Goal: Task Accomplishment & Management: Complete application form

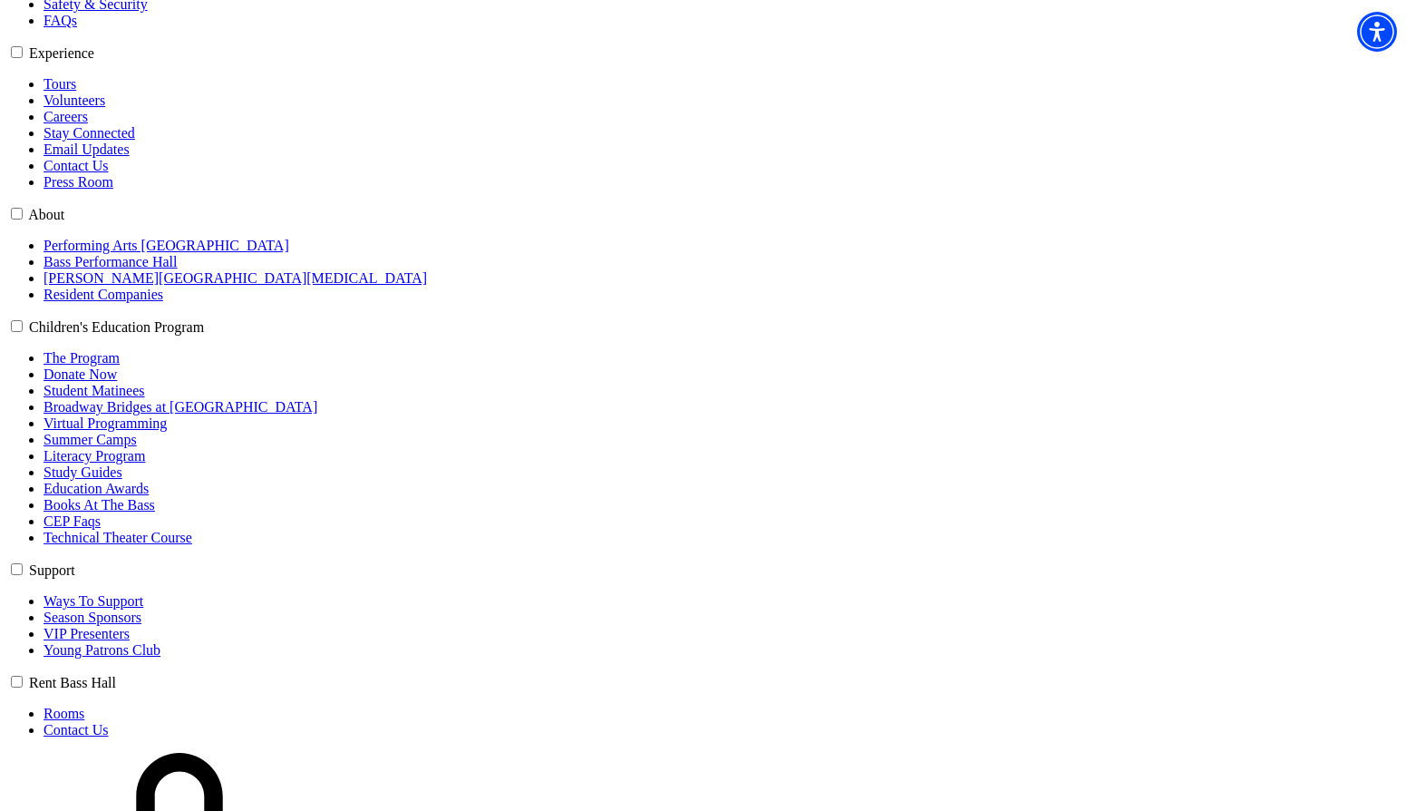
scroll to position [725, 0]
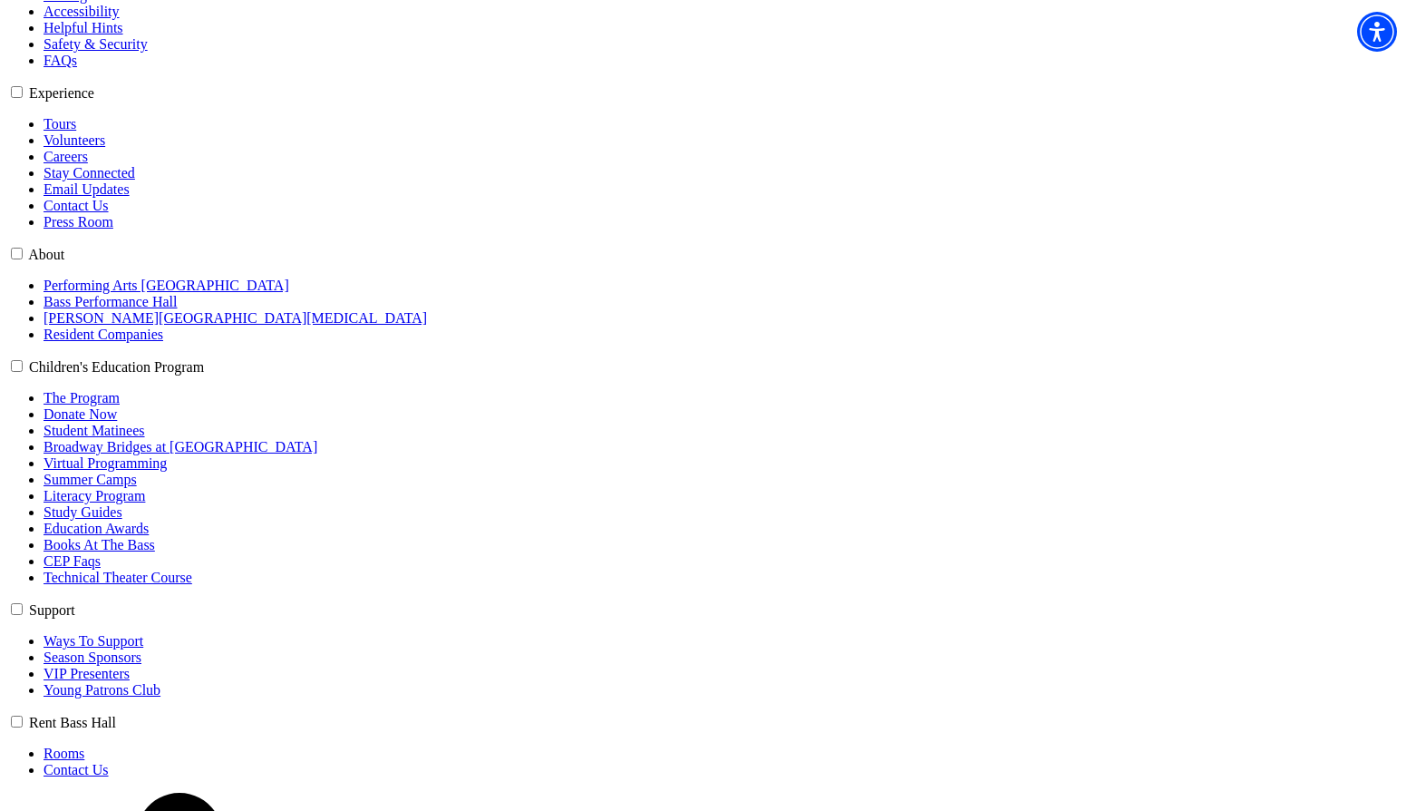
scroll to position [725, 0]
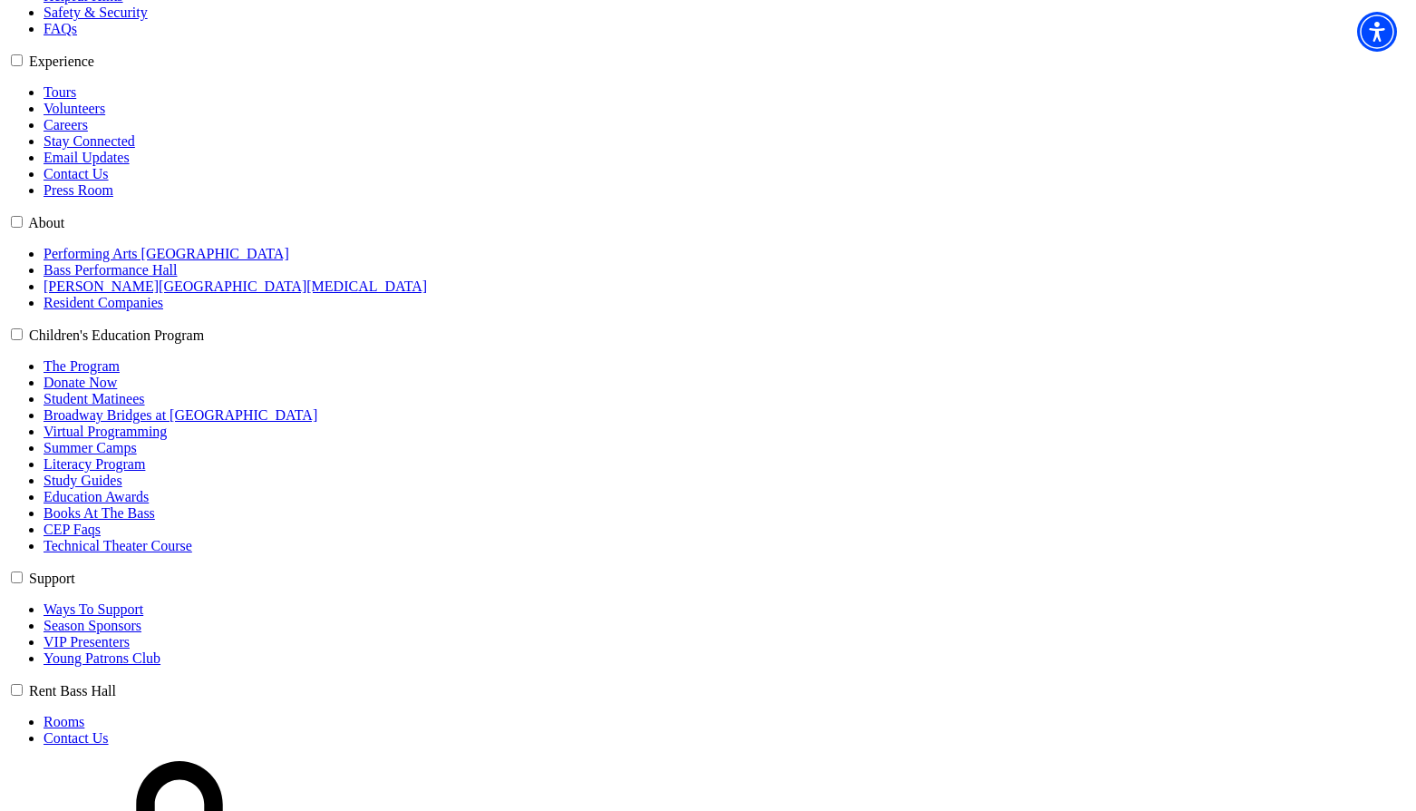
select select "6603"
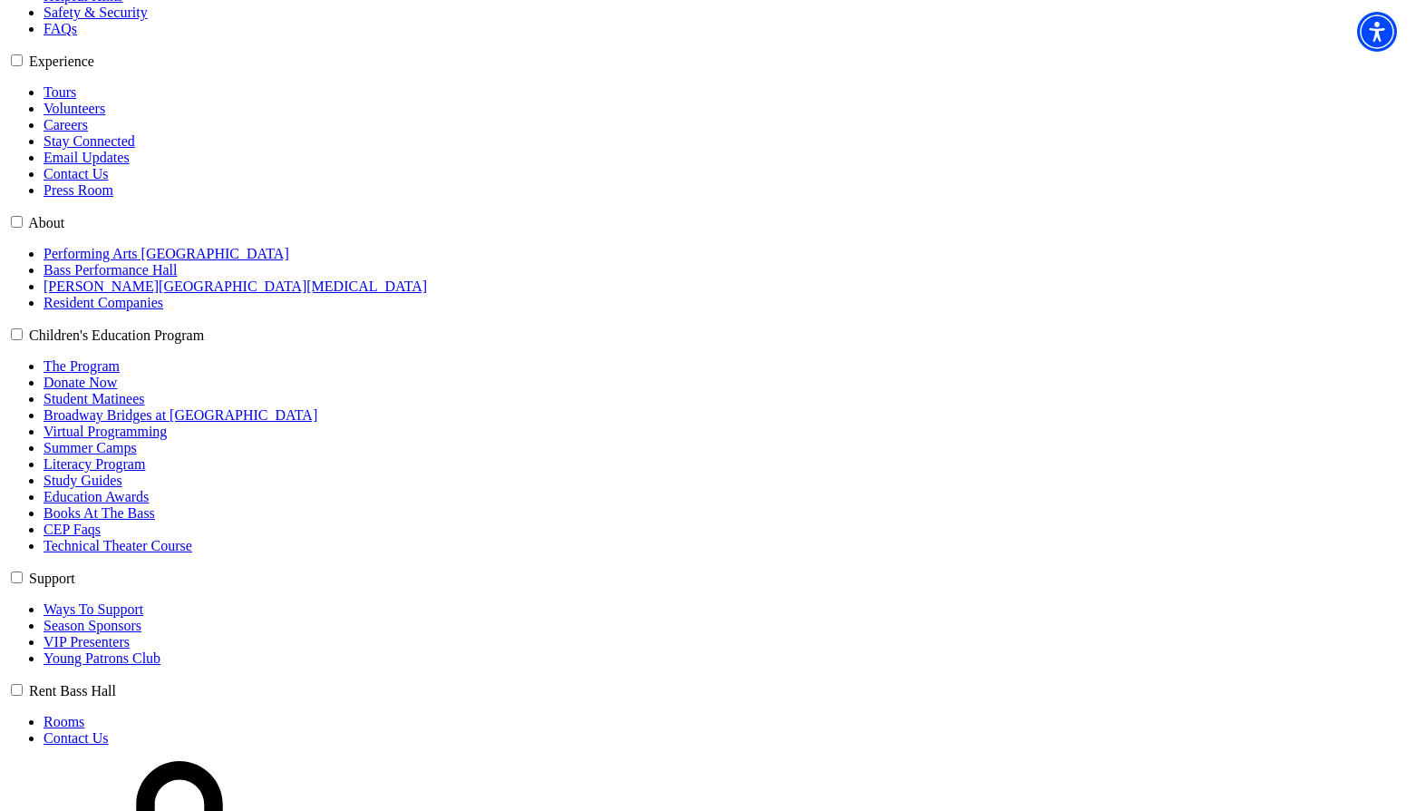
select select "6605"
click input "Pit Premium $118.80" at bounding box center [0, 0] width 0 height 0
radio input "true"
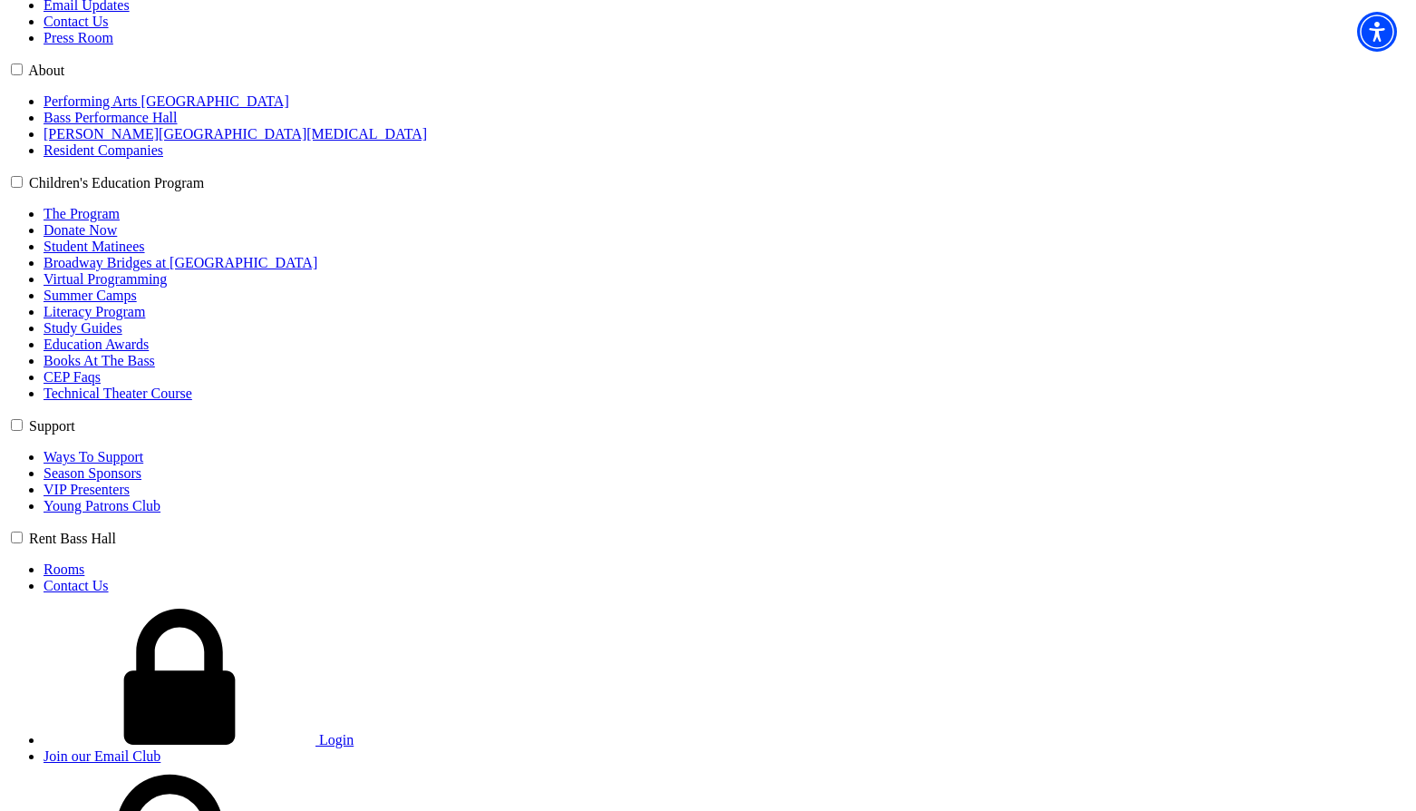
scroll to position [907, 0]
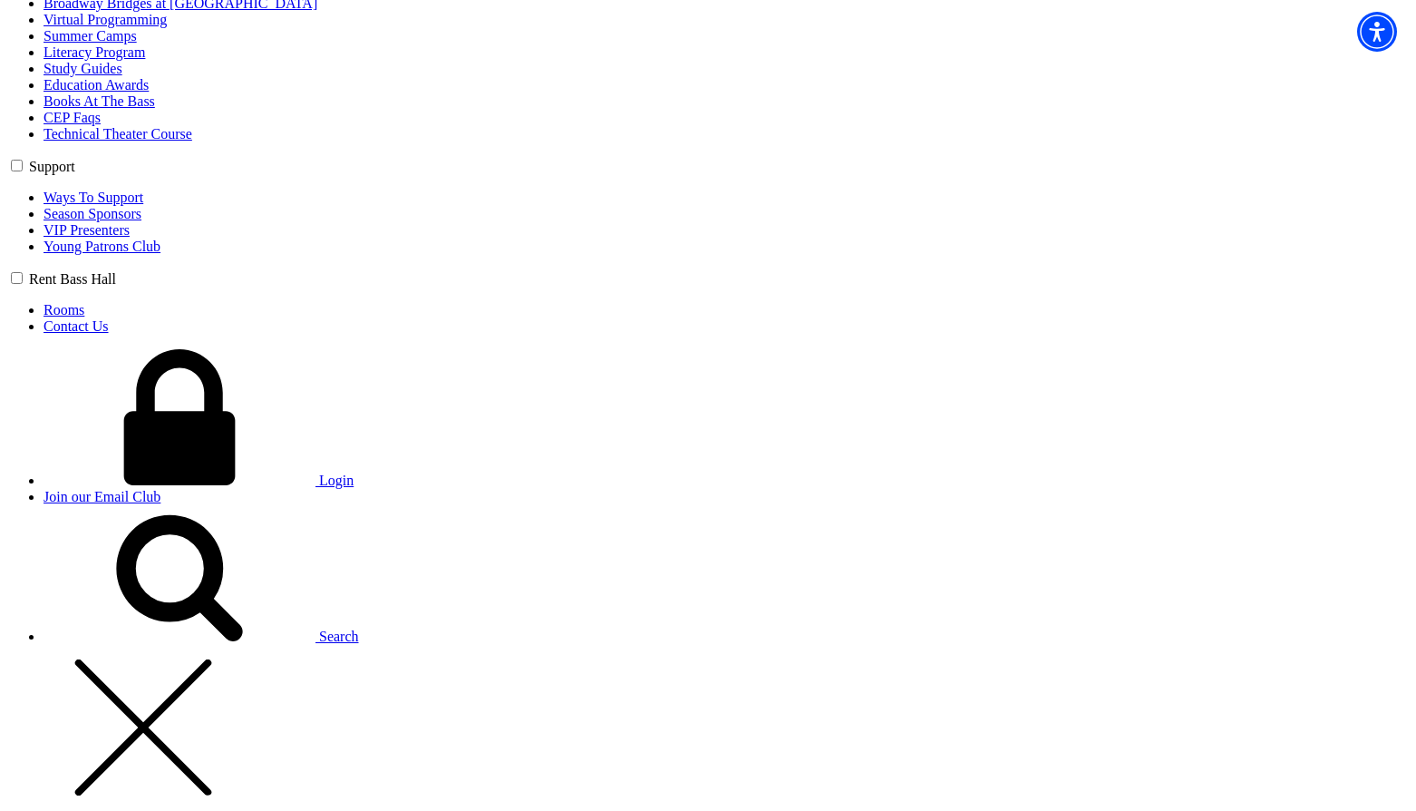
scroll to position [1179, 0]
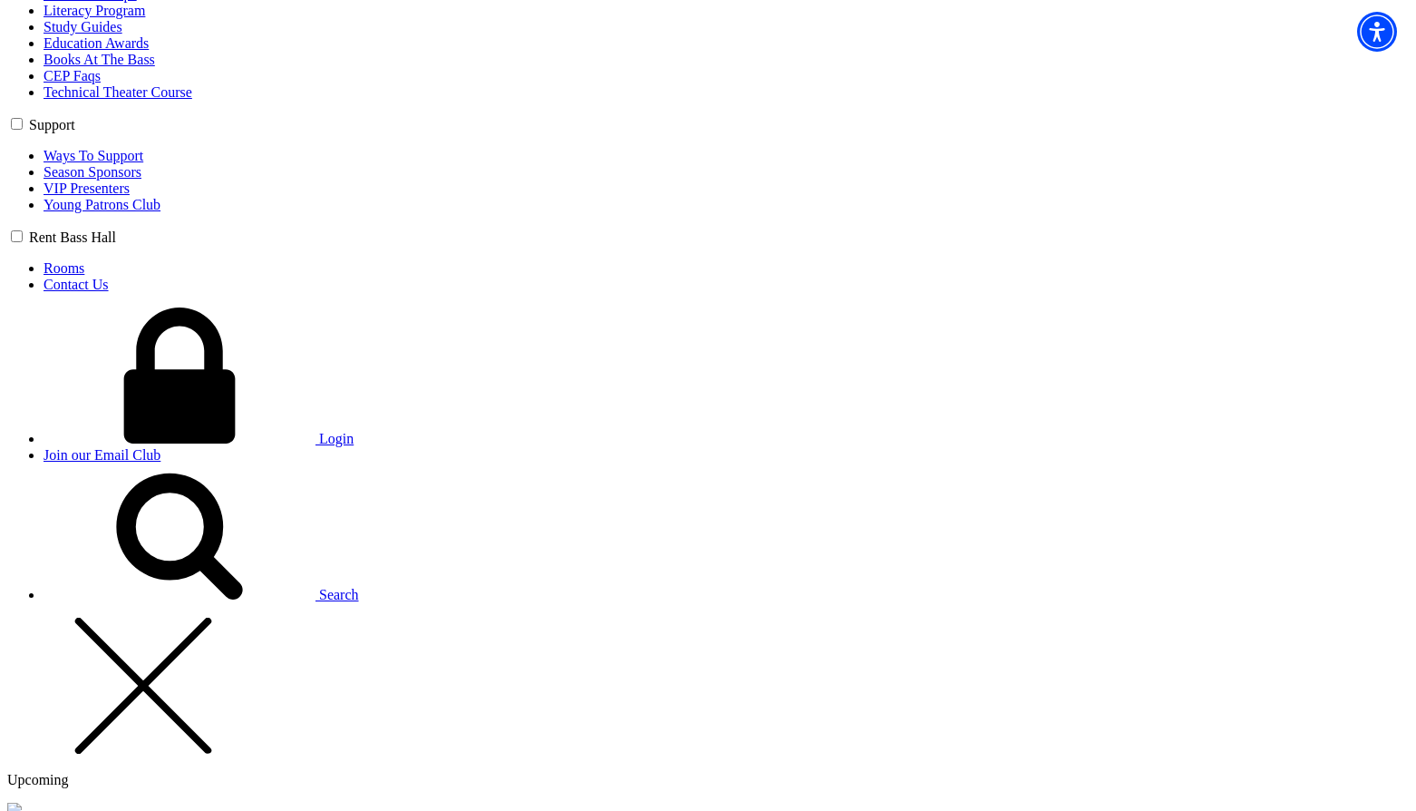
type input "xcvxcv"
select select "Corporate"
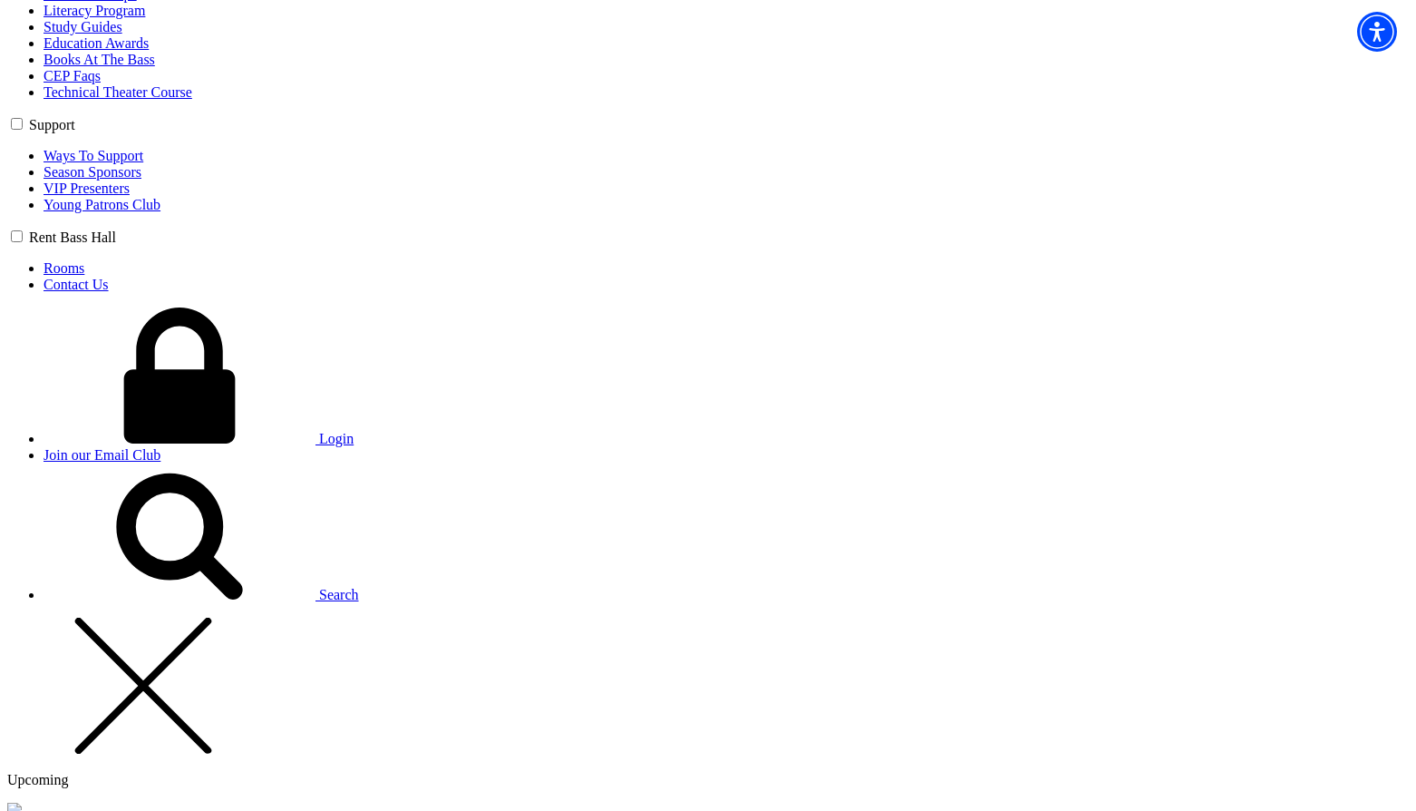
type input "10"
radio input "true"
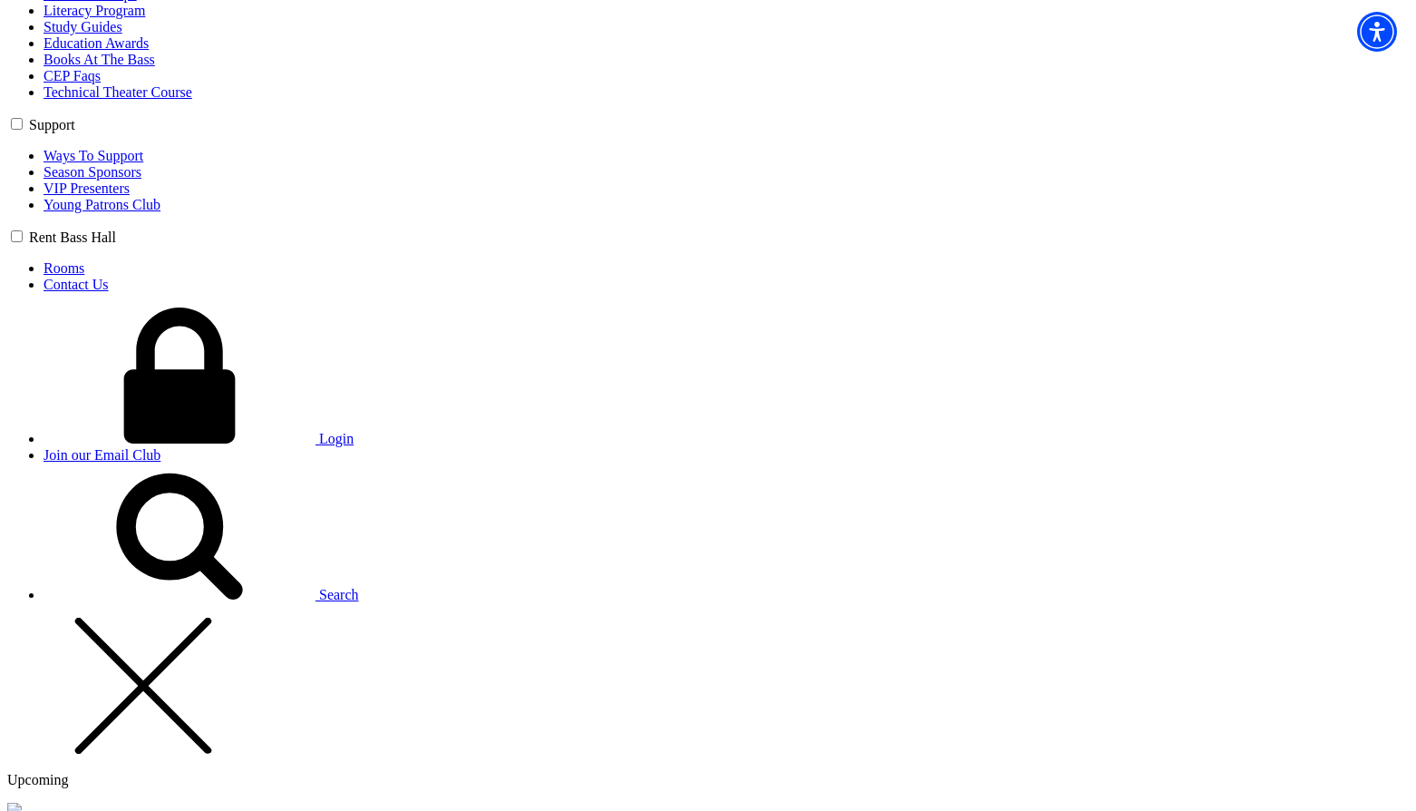
radio input "true"
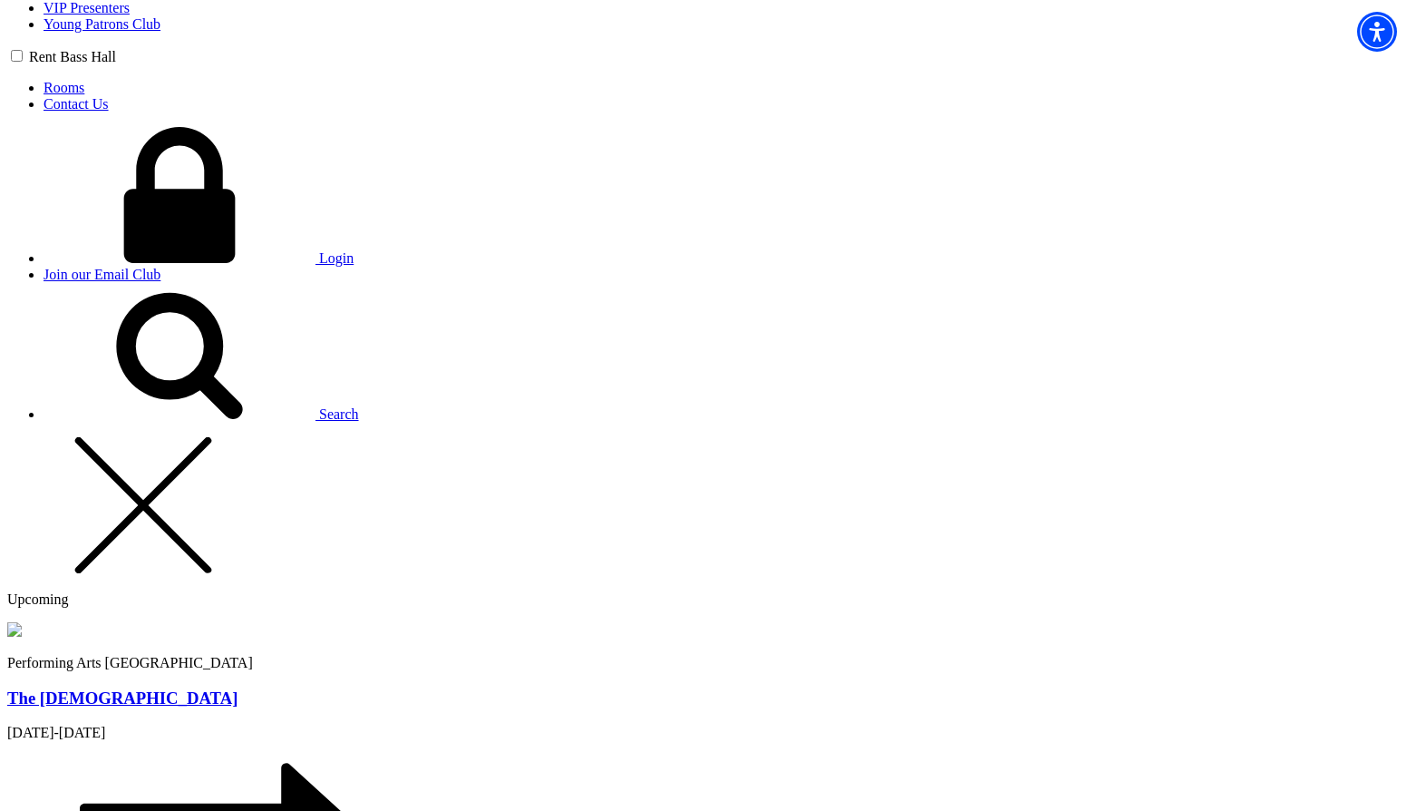
scroll to position [1360, 0]
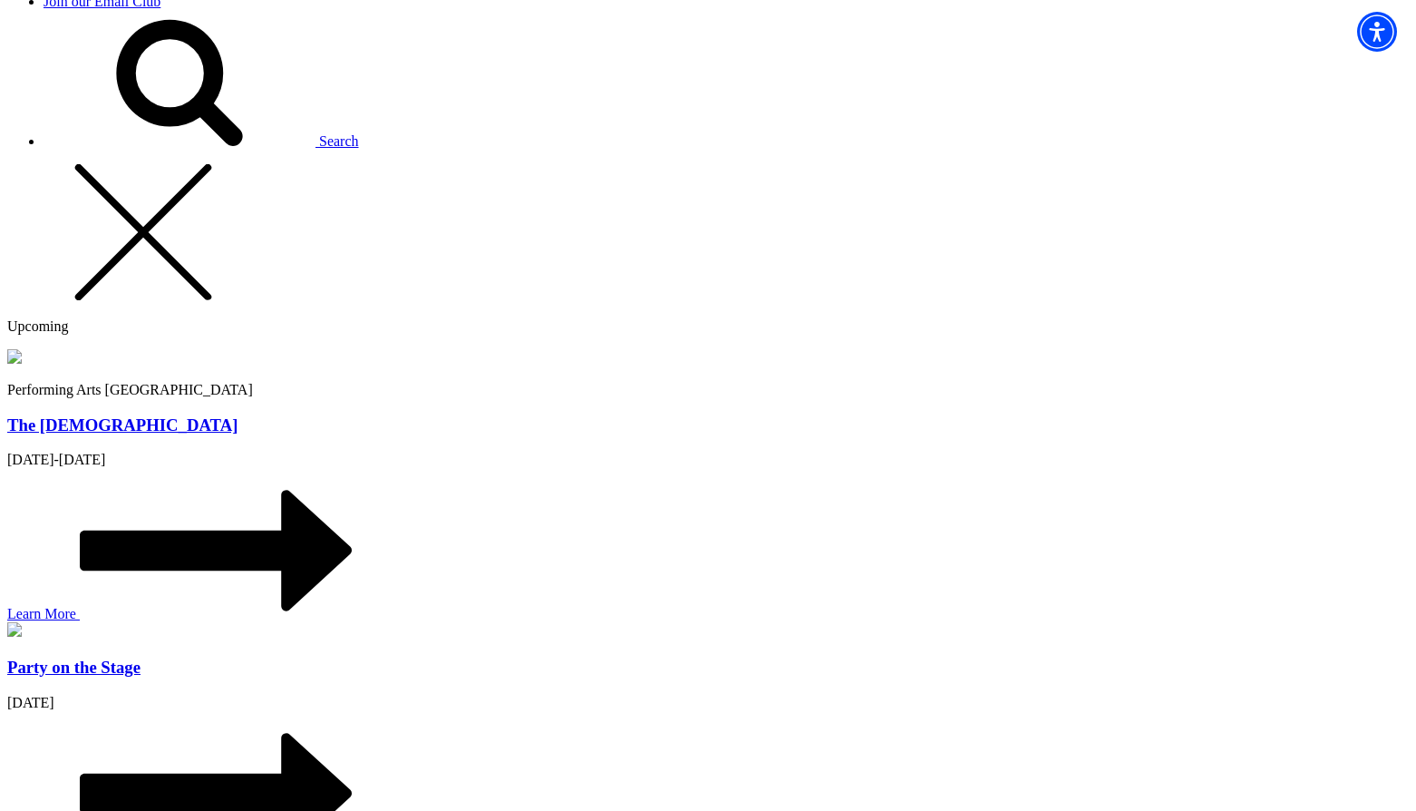
scroll to position [1542, 0]
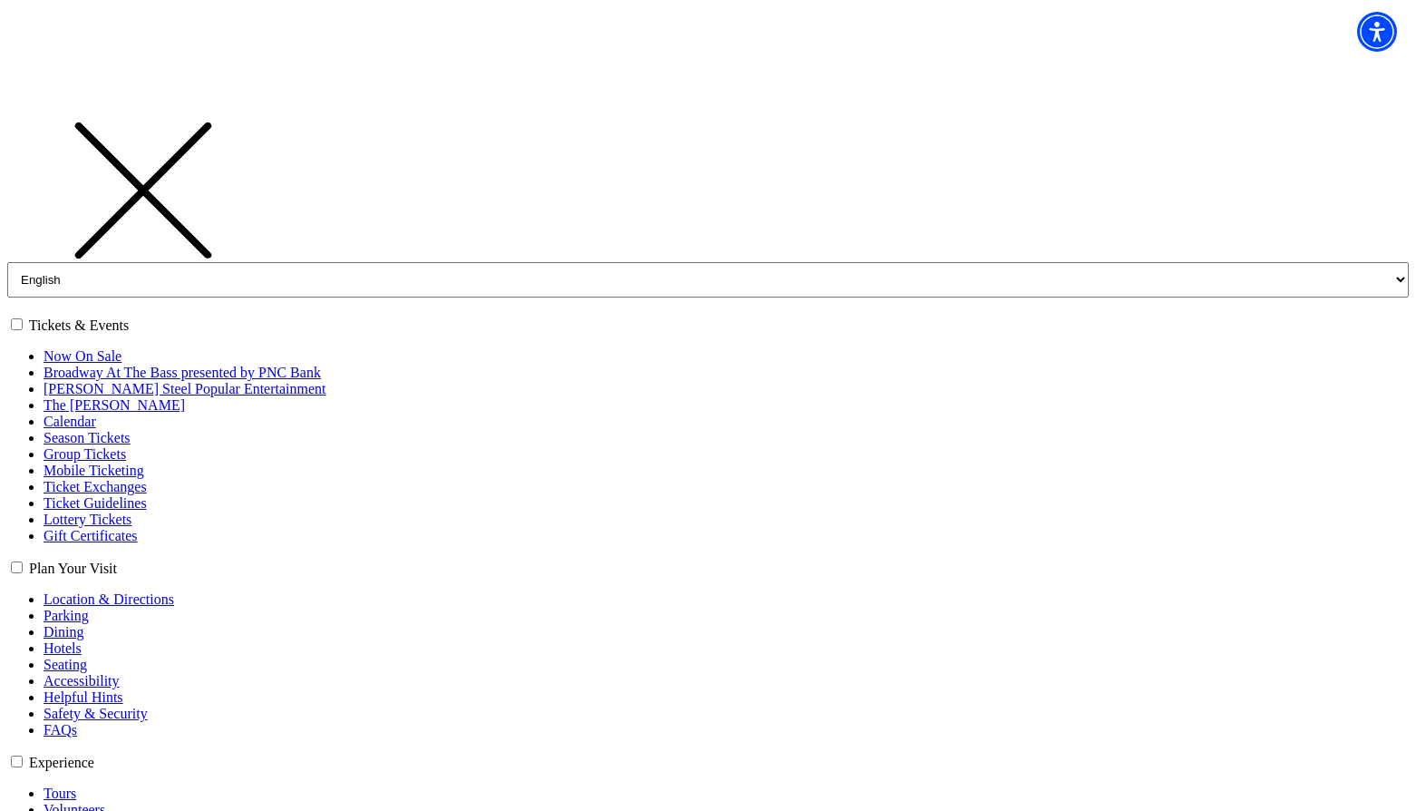
scroll to position [0, 0]
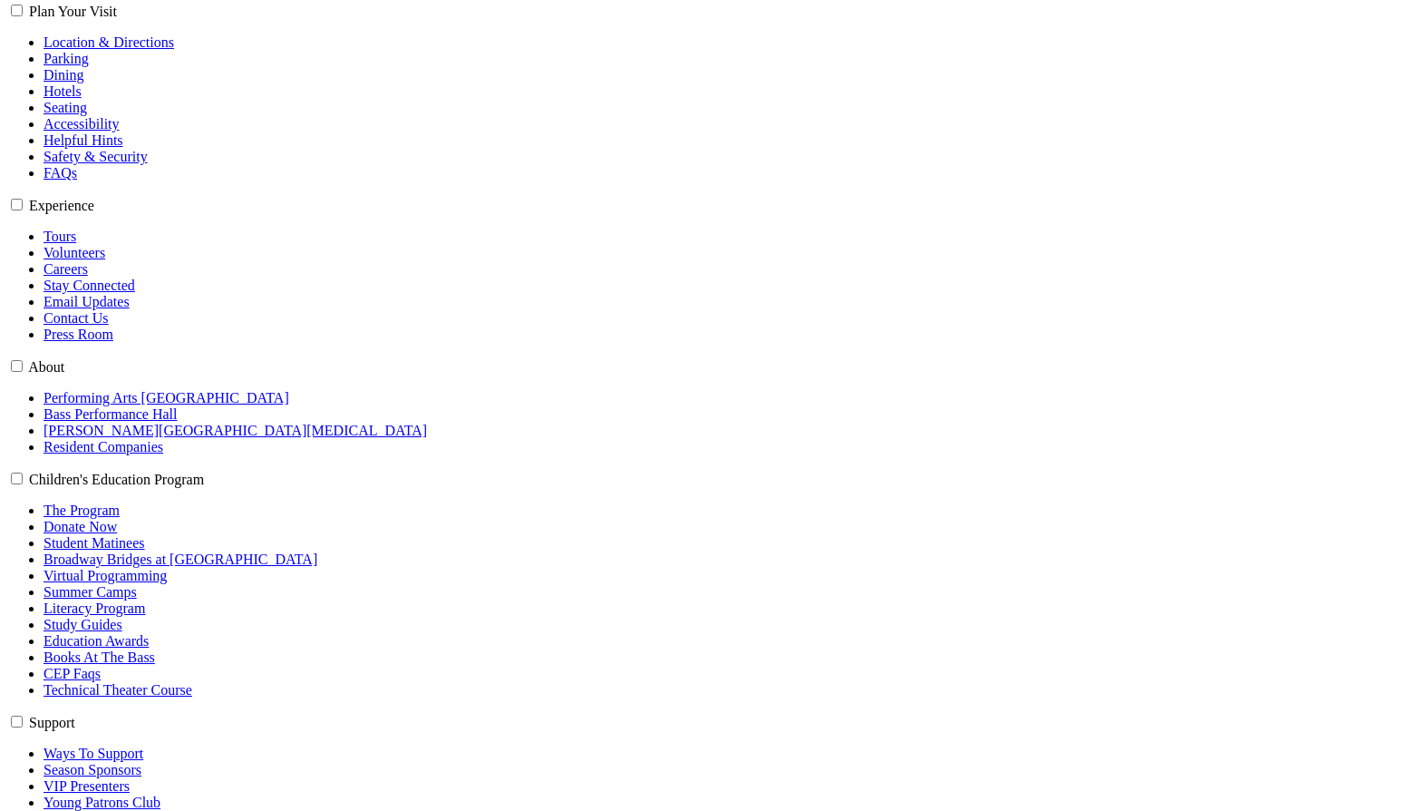
scroll to position [545, 0]
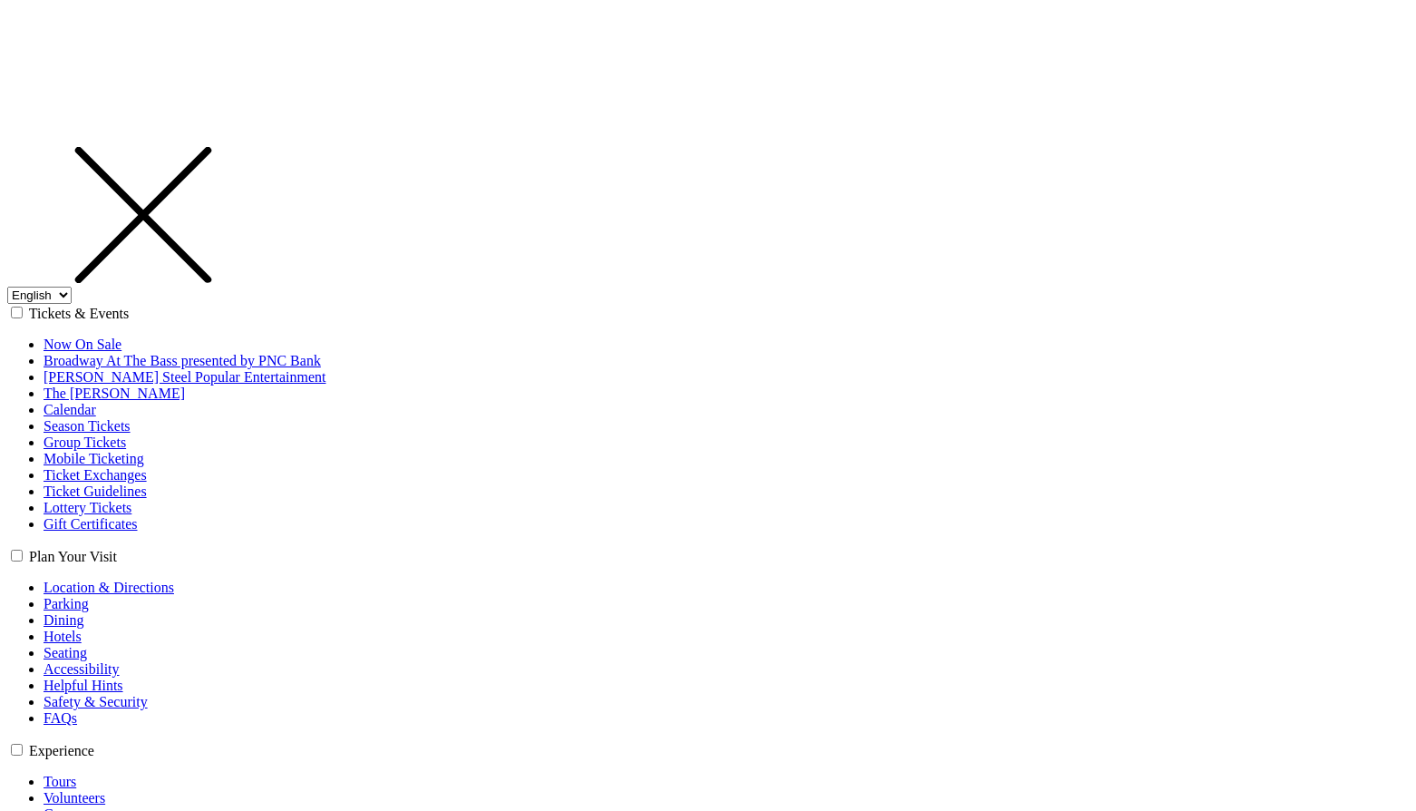
select select "1"
select select "[GEOGRAPHIC_DATA]"
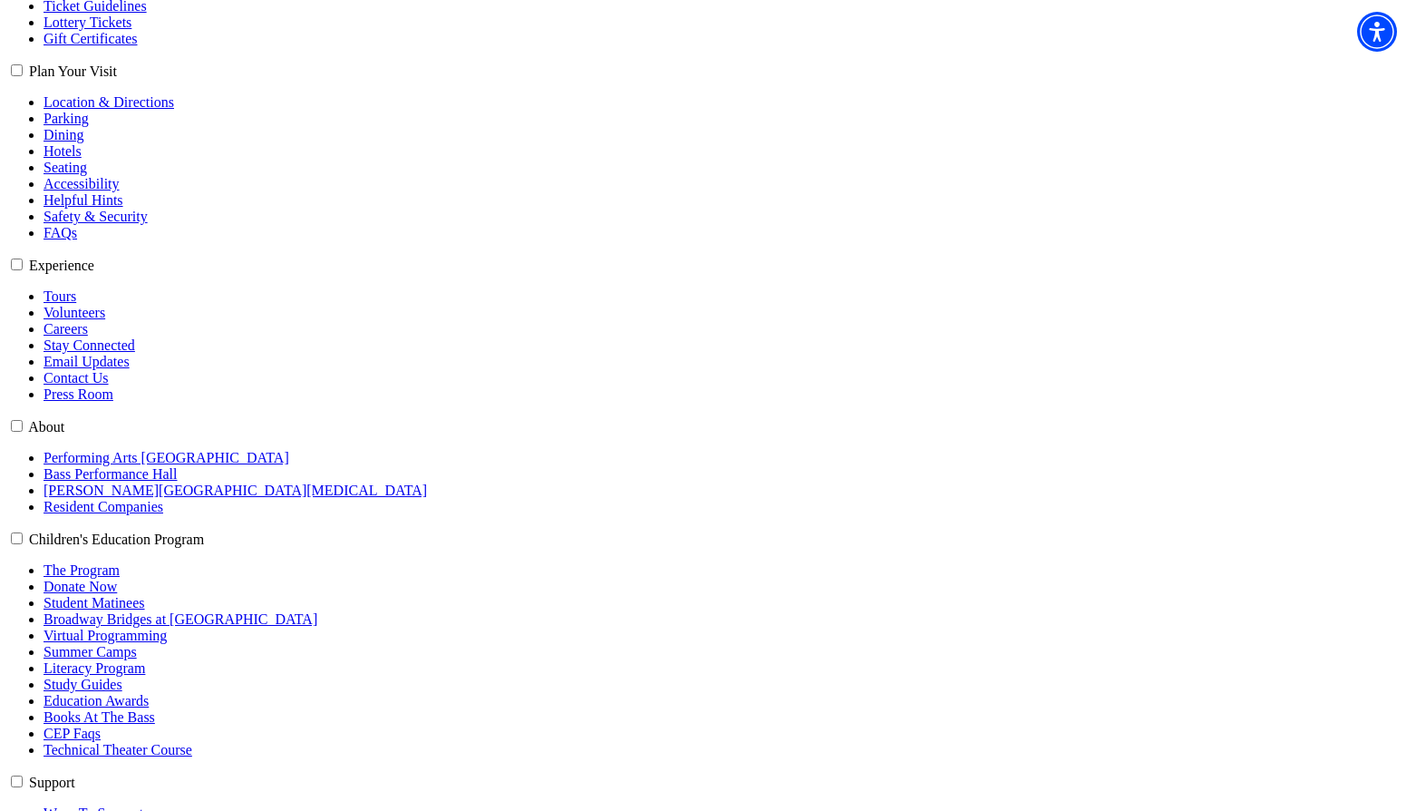
scroll to position [453, 0]
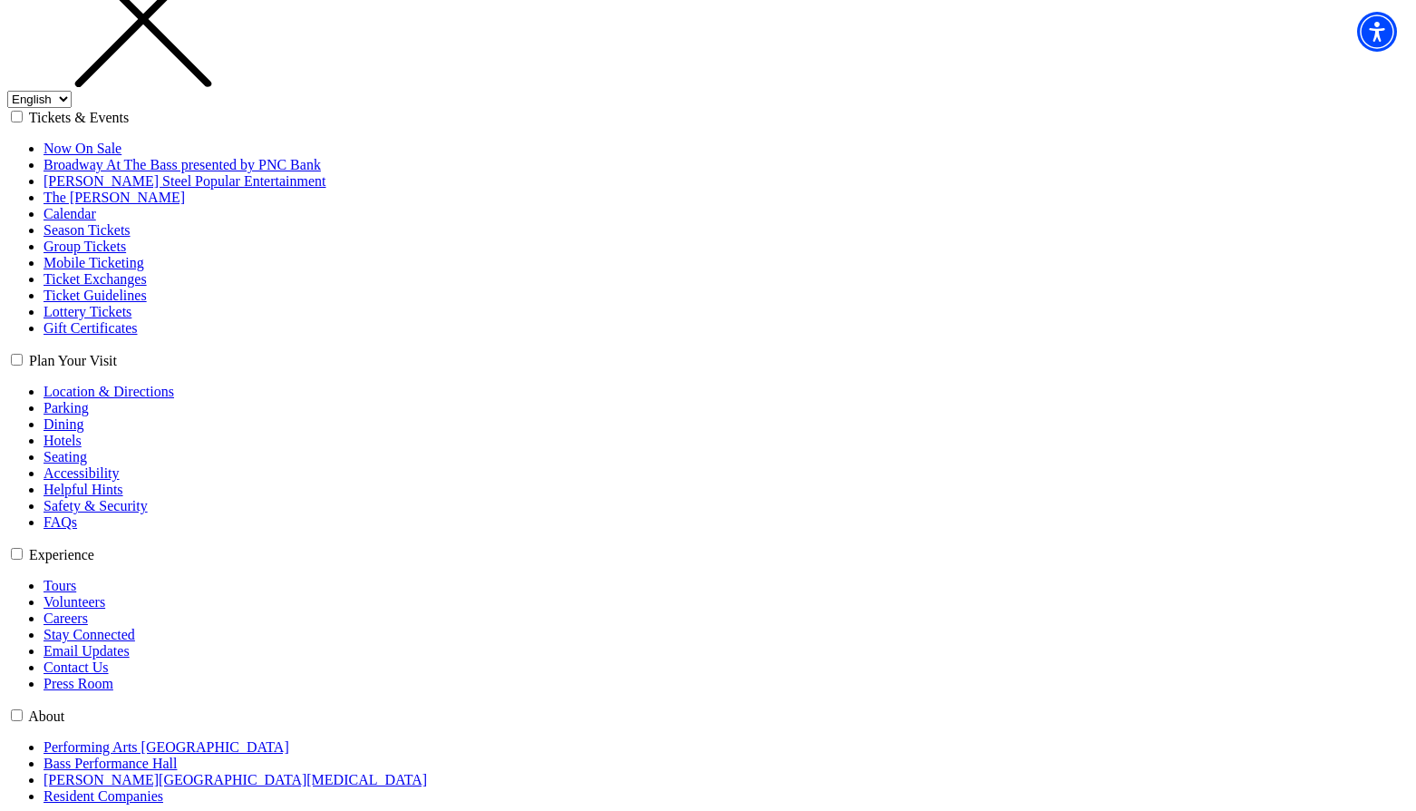
scroll to position [363, 0]
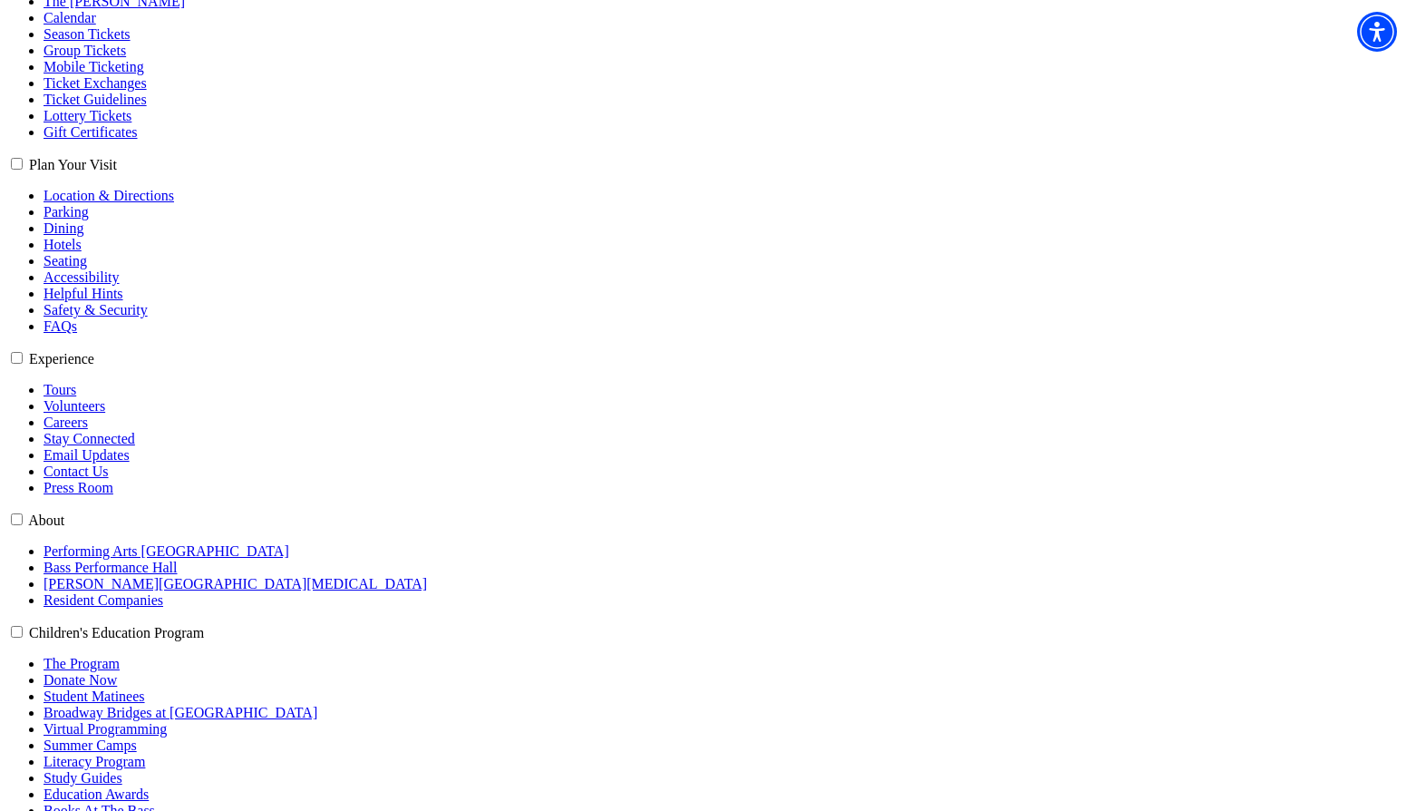
scroll to position [453, 0]
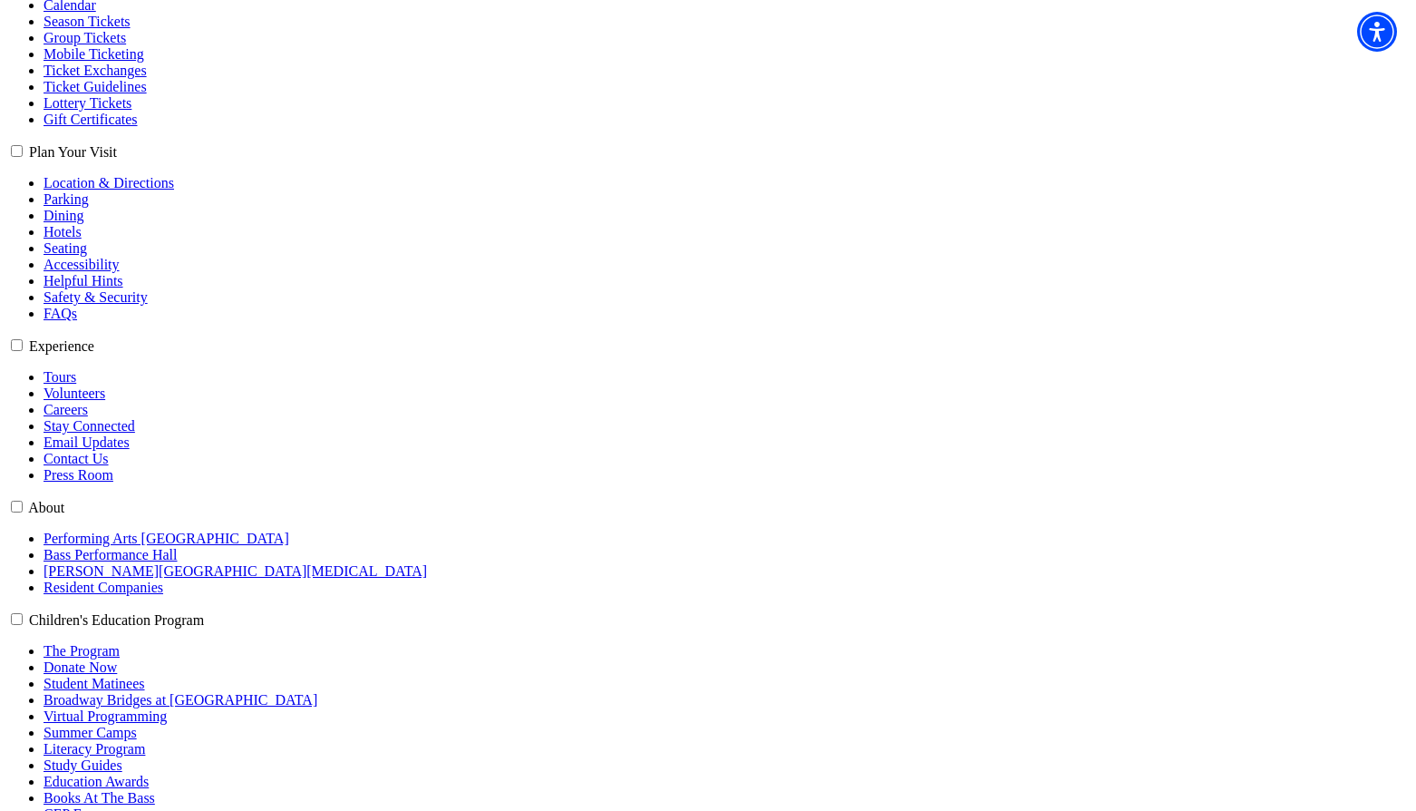
scroll to position [453, 0]
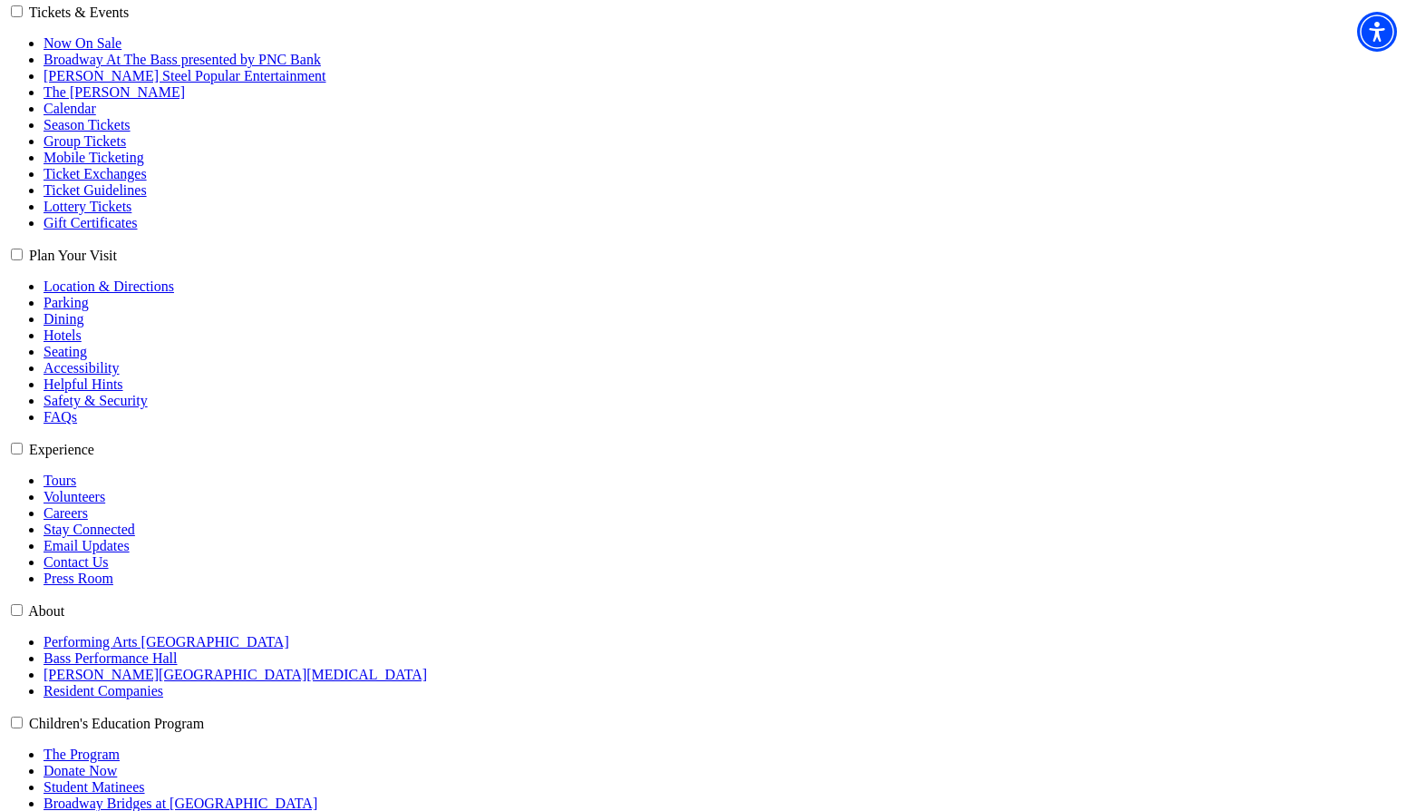
scroll to position [363, 0]
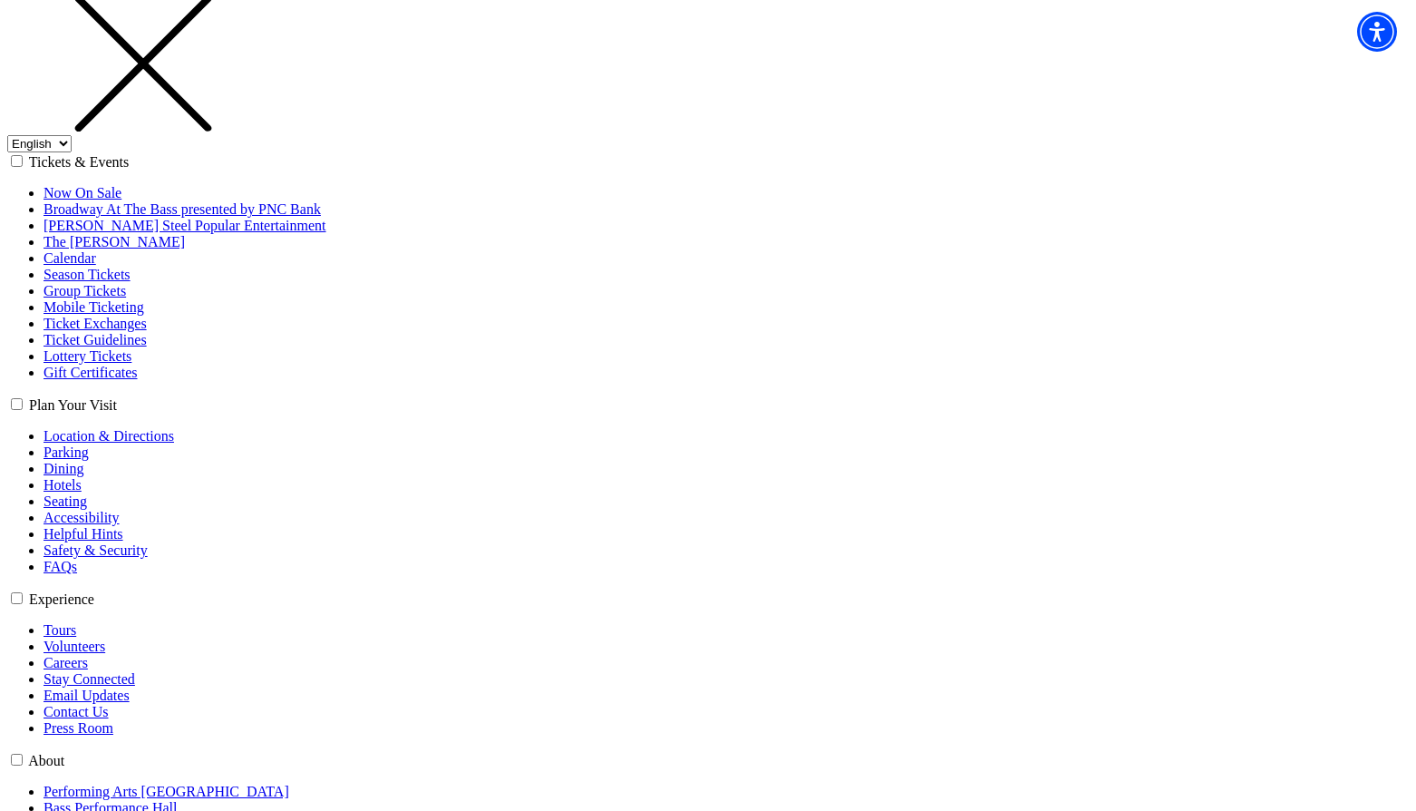
scroll to position [363, 0]
